Goal: Check status: Check status

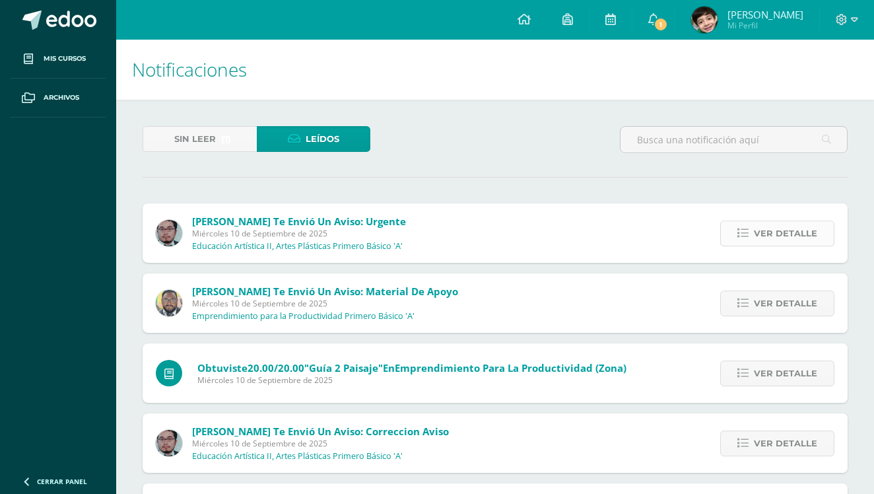
click at [782, 230] on span "Ver detalle" at bounding box center [785, 233] width 63 height 24
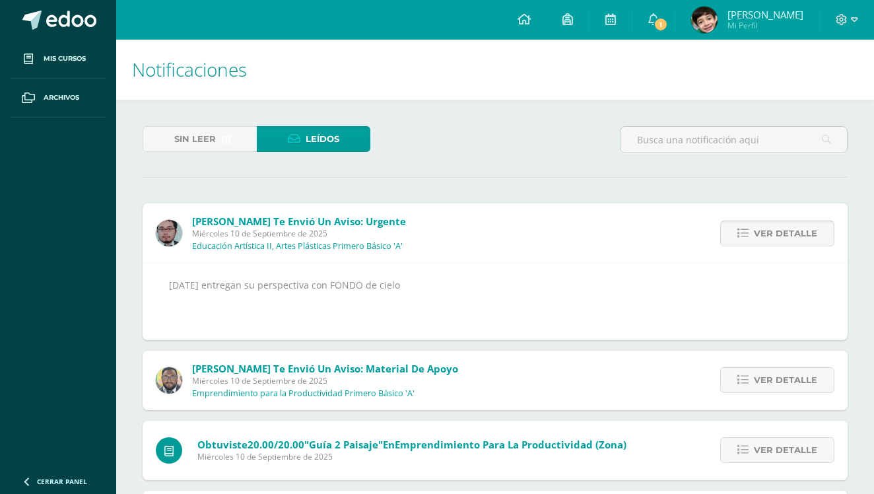
click at [783, 240] on span "Ver detalle" at bounding box center [785, 233] width 63 height 24
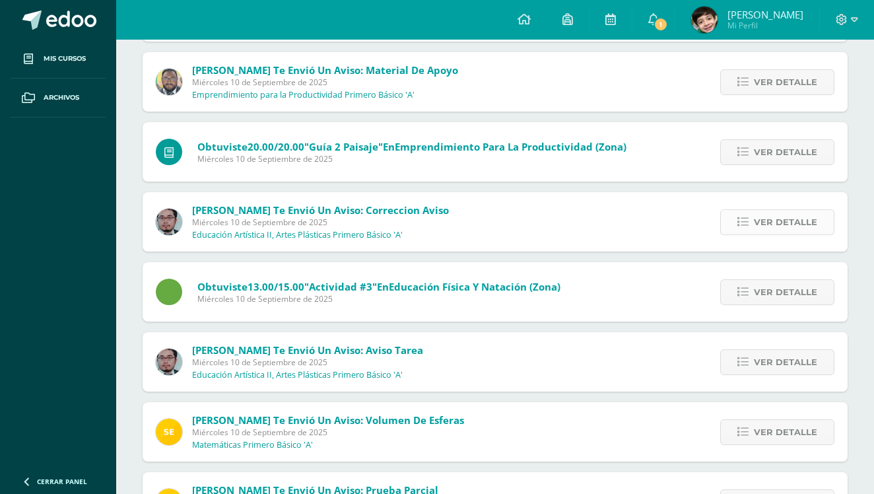
scroll to position [337, 0]
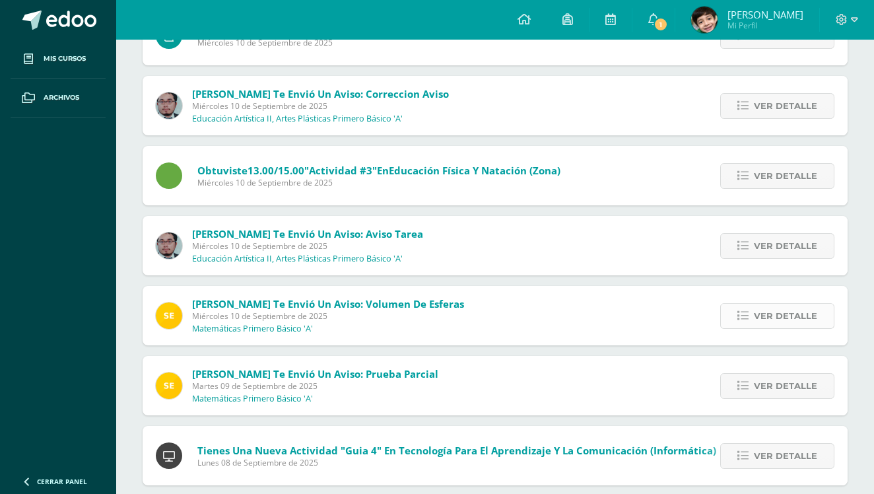
click at [799, 312] on span "Ver detalle" at bounding box center [785, 316] width 63 height 24
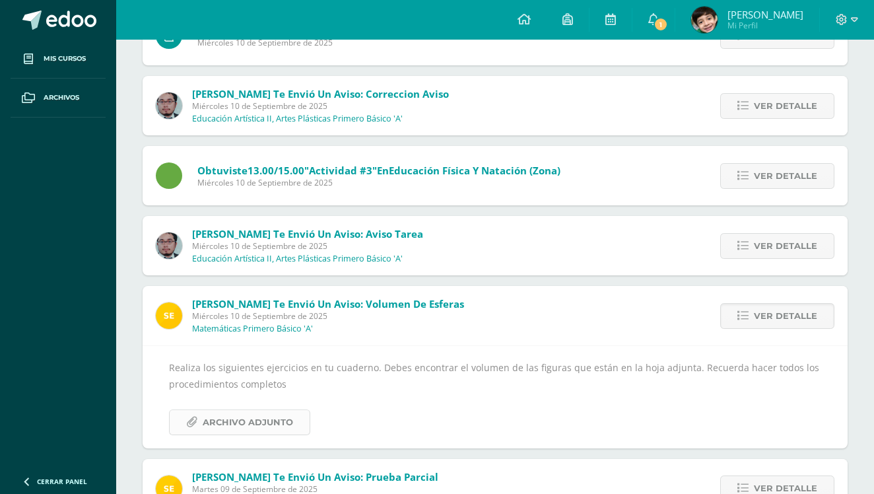
click at [264, 427] on span "Archivo Adjunto" at bounding box center [248, 422] width 90 height 24
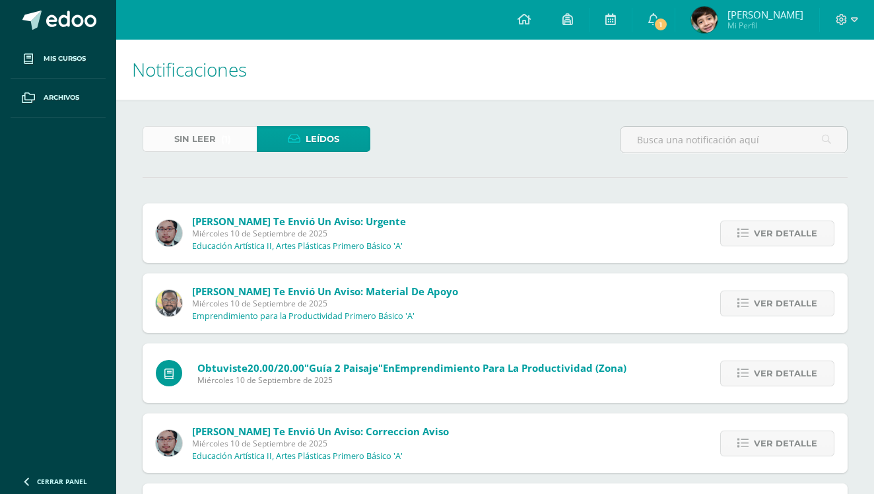
scroll to position [0, 0]
click at [215, 147] on span "Sin leer" at bounding box center [195, 139] width 42 height 24
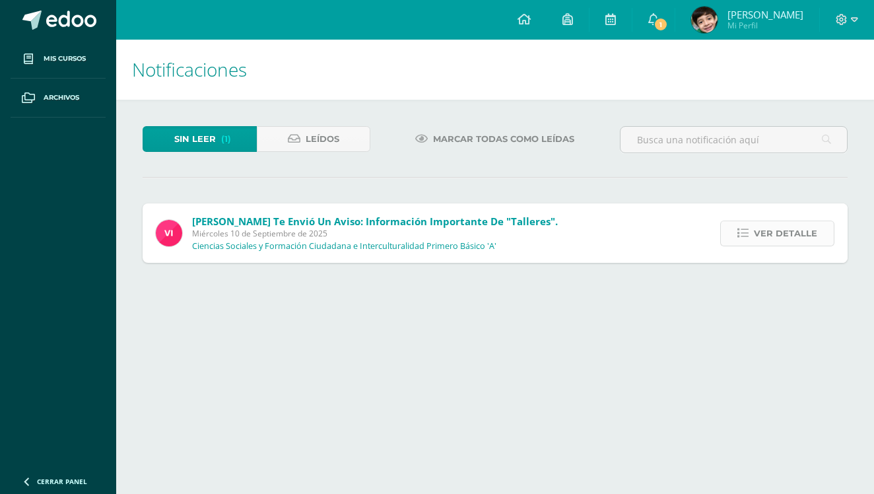
click at [745, 232] on icon at bounding box center [742, 233] width 11 height 11
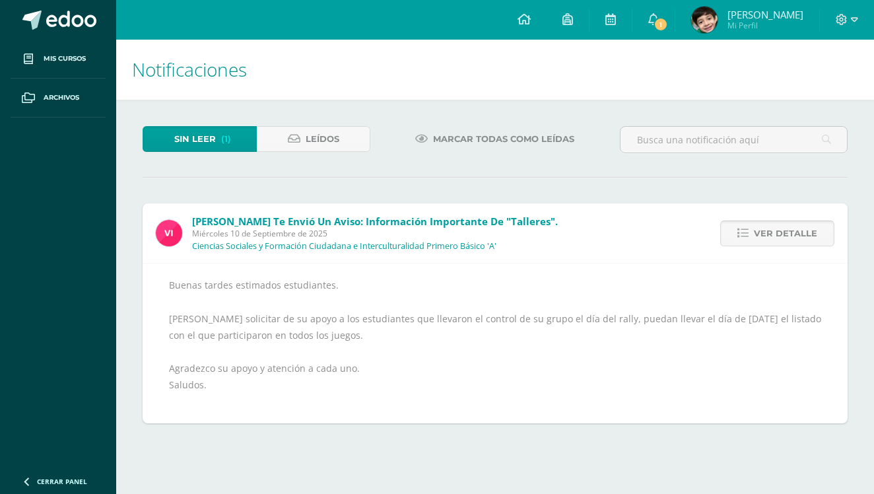
click at [745, 232] on icon at bounding box center [742, 233] width 11 height 11
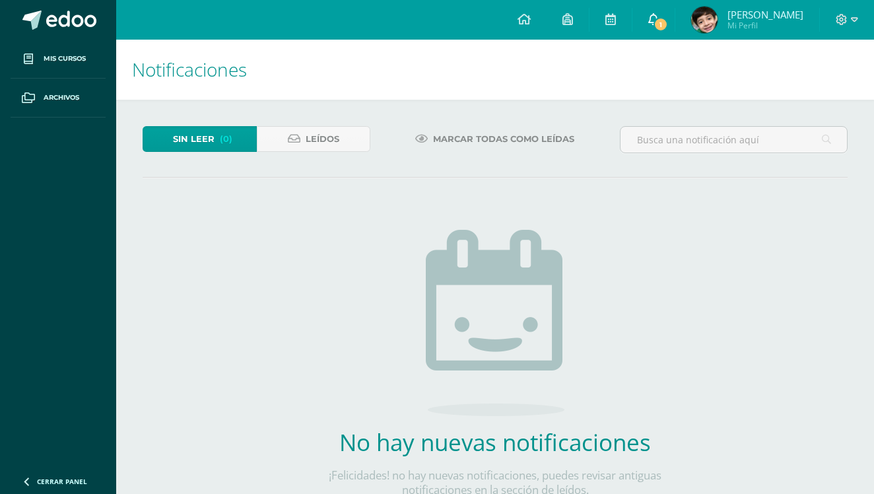
click at [673, 5] on link "1" at bounding box center [653, 20] width 42 height 40
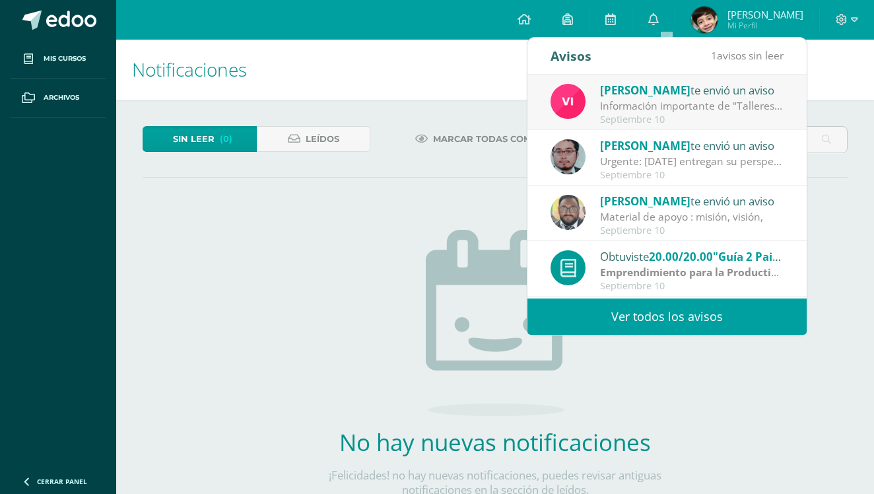
click at [405, 277] on div "No hay nuevas notificaciones ¡Felicidades! no hay nuevas notificaciones, puedes…" at bounding box center [494, 371] width 389 height 336
